Goal: Information Seeking & Learning: Learn about a topic

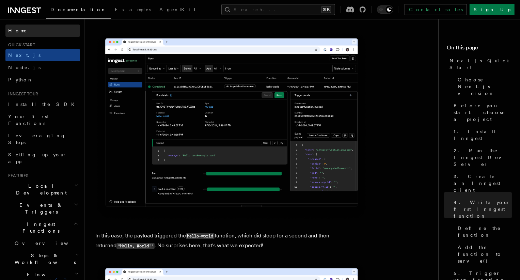
scroll to position [2549, 0]
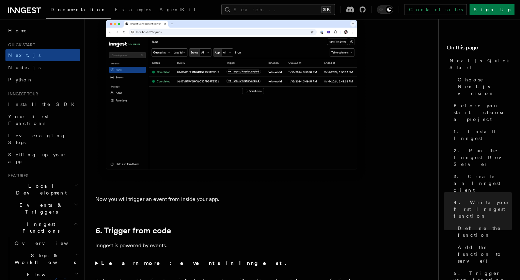
scroll to position [3243, 0]
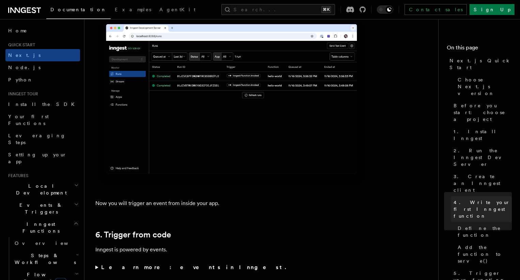
click at [470, 199] on span "4. Write your first Inngest function" at bounding box center [482, 209] width 58 height 20
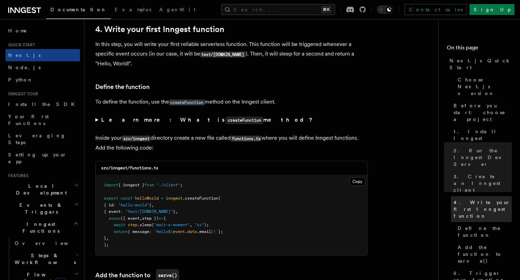
scroll to position [1094, 0]
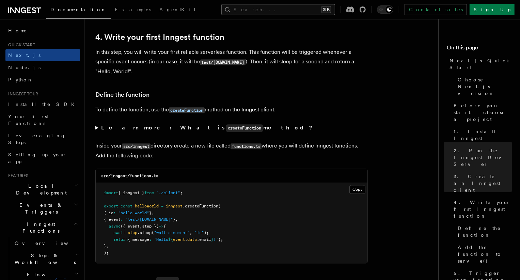
click at [304, 7] on button "Search... ⌘K" at bounding box center [278, 9] width 114 height 11
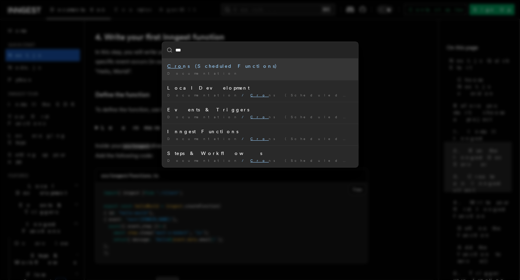
type input "****"
click at [200, 67] on div "Cron s (Scheduled Functions)" at bounding box center [259, 66] width 185 height 7
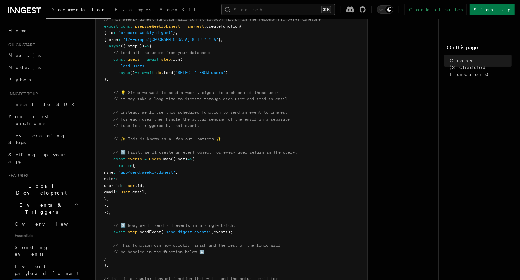
scroll to position [136, 0]
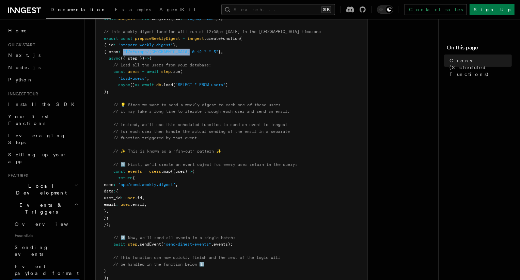
drag, startPoint x: 128, startPoint y: 52, endPoint x: 197, endPoint y: 54, distance: 69.1
click at [197, 54] on pre "import { Inngest } from "inngest" ; const inngest = new Inngest ({ id : "signup…" at bounding box center [232, 204] width 272 height 419
click at [46, 117] on span "Your first Functions" at bounding box center [28, 120] width 41 height 12
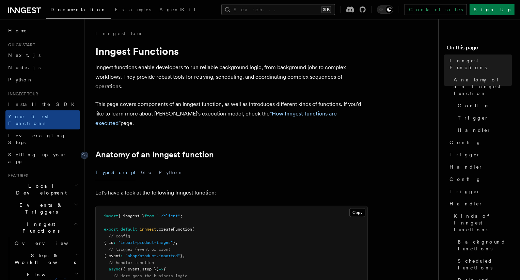
click at [139, 150] on link "Anatomy of an Inngest function" at bounding box center [154, 155] width 118 height 10
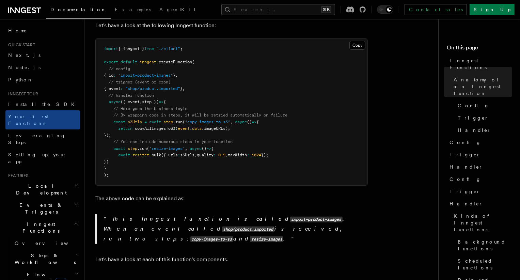
scroll to position [169, 0]
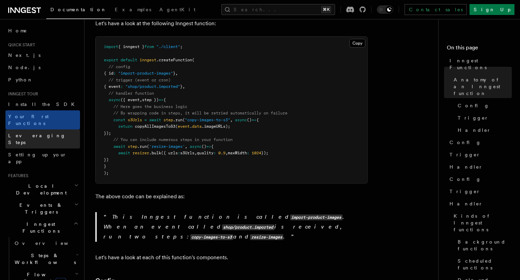
click at [45, 133] on span "Leveraging Steps" at bounding box center [37, 139] width 58 height 12
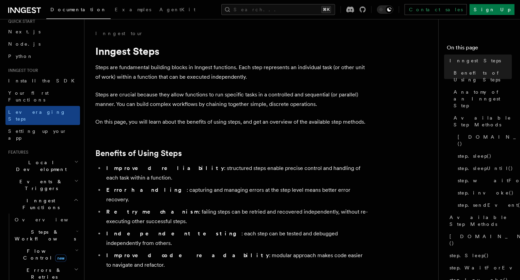
scroll to position [25, 0]
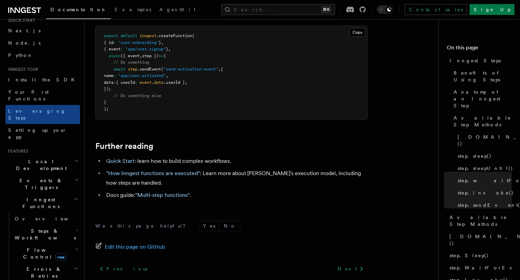
scroll to position [1516, 0]
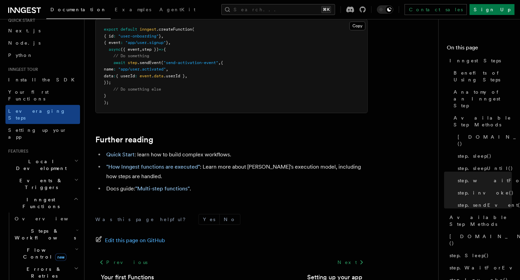
click at [74, 158] on icon "button" at bounding box center [76, 160] width 4 height 5
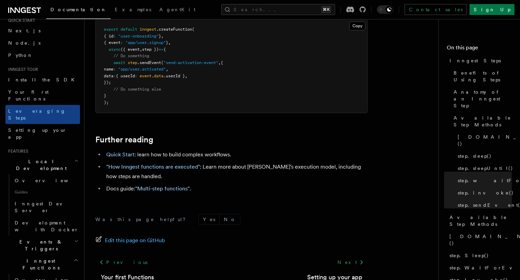
click at [74, 158] on icon "button" at bounding box center [76, 160] width 4 height 5
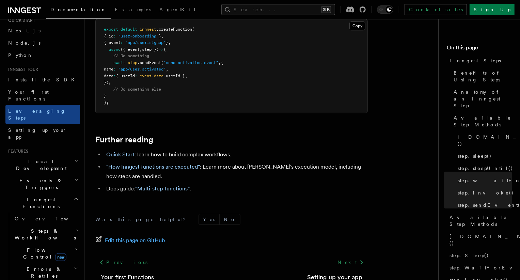
click at [75, 177] on icon "button" at bounding box center [76, 179] width 4 height 5
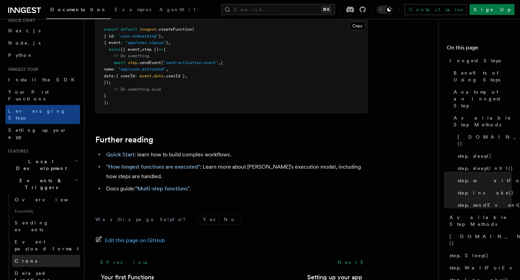
click at [26, 258] on span "Crons" at bounding box center [26, 260] width 22 height 5
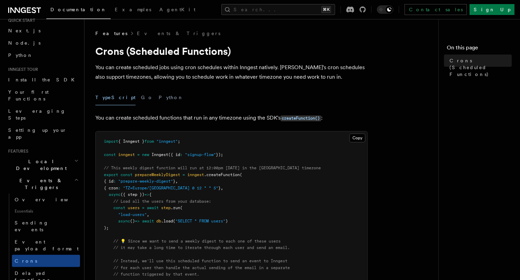
click at [130, 187] on span ""TZ=Europe/[GEOGRAPHIC_DATA] 0 12 * * 5"" at bounding box center [170, 188] width 95 height 5
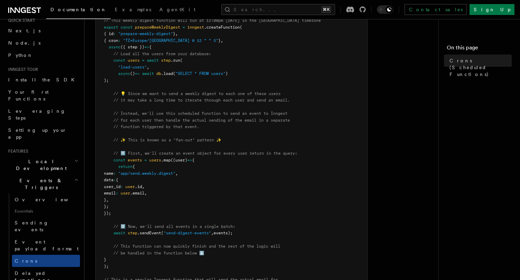
scroll to position [161, 0]
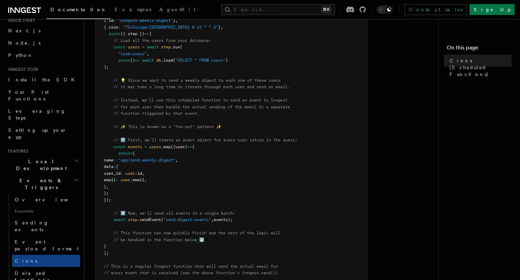
drag, startPoint x: 124, startPoint y: 167, endPoint x: 132, endPoint y: 168, distance: 7.5
click at [113, 168] on span "data" at bounding box center [109, 166] width 10 height 5
click at [154, 47] on span "await" at bounding box center [153, 47] width 12 height 5
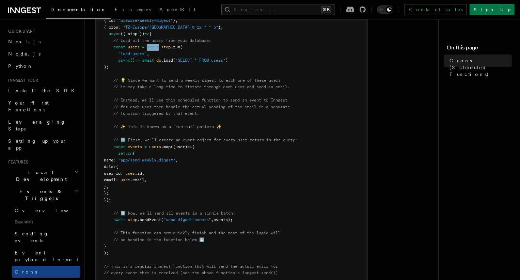
scroll to position [0, 0]
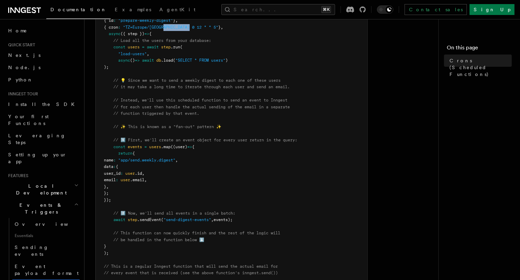
drag, startPoint x: 170, startPoint y: 29, endPoint x: 196, endPoint y: 29, distance: 26.6
click at [196, 29] on span ""TZ=Europe/[GEOGRAPHIC_DATA] 0 12 * * 5"" at bounding box center [170, 27] width 95 height 5
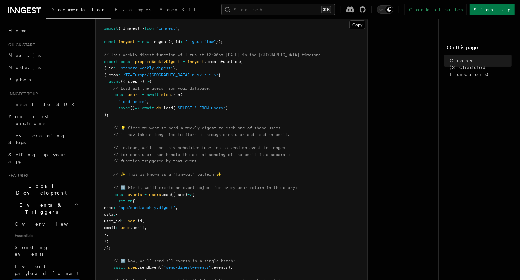
scroll to position [111, 0]
